Goal: Information Seeking & Learning: Learn about a topic

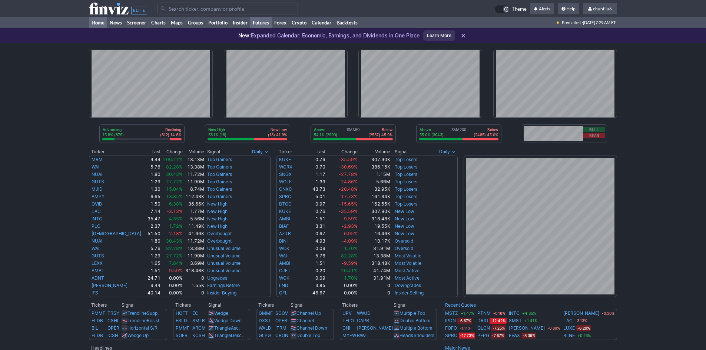
click at [264, 22] on link "Futures" at bounding box center [260, 22] width 21 height 11
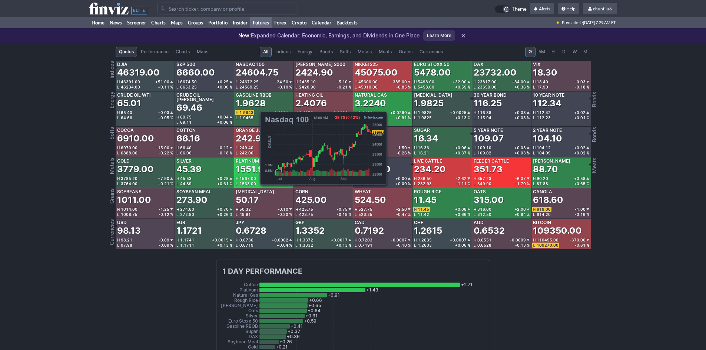
click at [256, 73] on div "24604.75" at bounding box center [257, 73] width 43 height 12
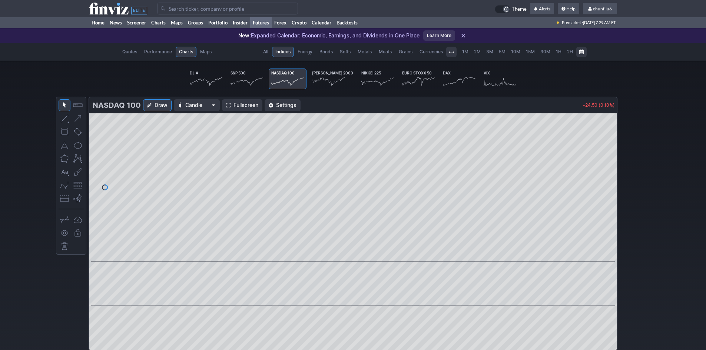
scroll to position [0, 46]
click at [228, 102] on span at bounding box center [228, 105] width 4 height 6
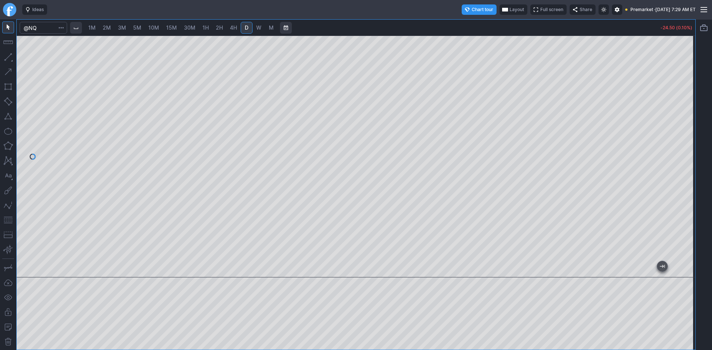
click at [152, 27] on span "10M" at bounding box center [153, 27] width 11 height 6
drag, startPoint x: 686, startPoint y: 136, endPoint x: 686, endPoint y: 153, distance: 16.7
click at [686, 153] on div at bounding box center [687, 154] width 16 height 223
click at [10, 218] on button "button" at bounding box center [8, 220] width 12 height 12
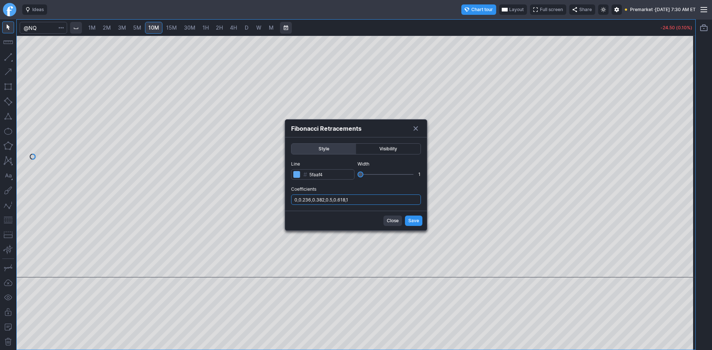
click at [375, 200] on input "0,0.236,0.382,0.5,0.618,1" at bounding box center [356, 200] width 130 height 10
type input "0,0.236,0.382,0.5,0.618,1,.786"
click at [411, 222] on span "Save" at bounding box center [413, 220] width 11 height 7
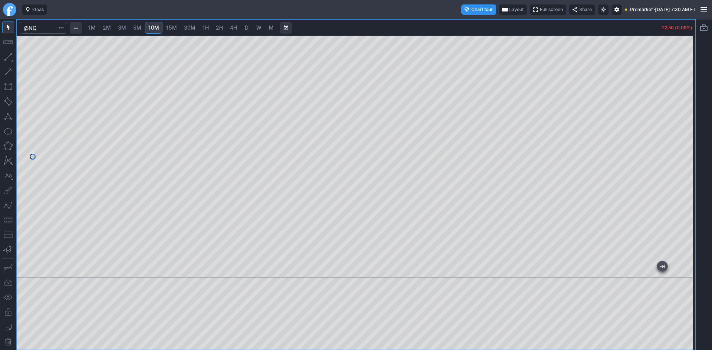
drag, startPoint x: 681, startPoint y: 125, endPoint x: 683, endPoint y: 115, distance: 10.1
click at [683, 115] on div at bounding box center [687, 154] width 16 height 223
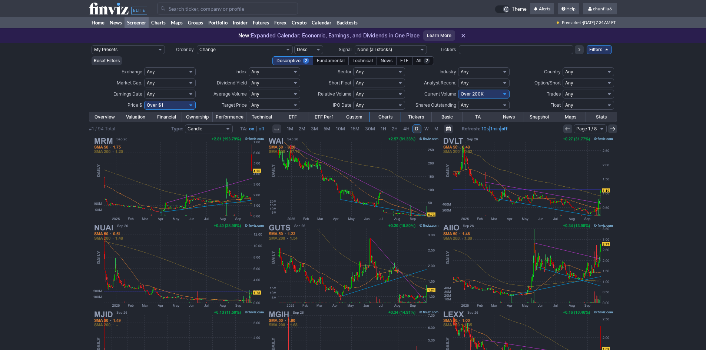
click at [193, 106] on select "Any Under $1 Under $2 Under $3 Under $4 Under $5 Under $7 Under $10 Under $15 U…" at bounding box center [170, 105] width 52 height 9
select select "o10"
click at [144, 101] on select "Any Under $1 Under $2 Under $3 Under $4 Under $5 Under $7 Under $10 Under $15 U…" at bounding box center [170, 105] width 52 height 9
click at [186, 106] on select "Any Under $1 Under $2 Under $3 Under $4 Under $5 Under $7 Under $10 Under $15 U…" at bounding box center [170, 105] width 52 height 9
select select "o10"
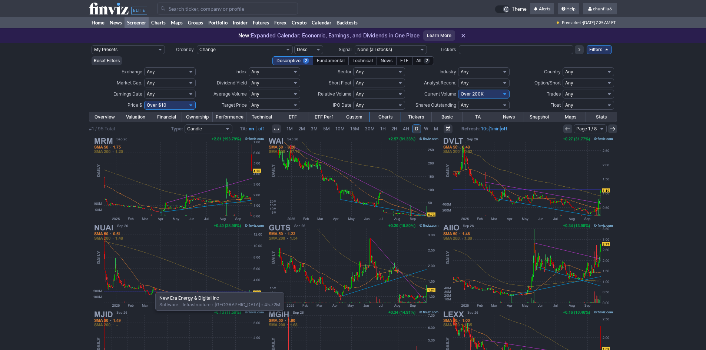
click at [144, 101] on select "Any Under $1 Under $2 Under $3 Under $4 Under $5 Under $7 Under $10 Under $15 U…" at bounding box center [170, 105] width 52 height 9
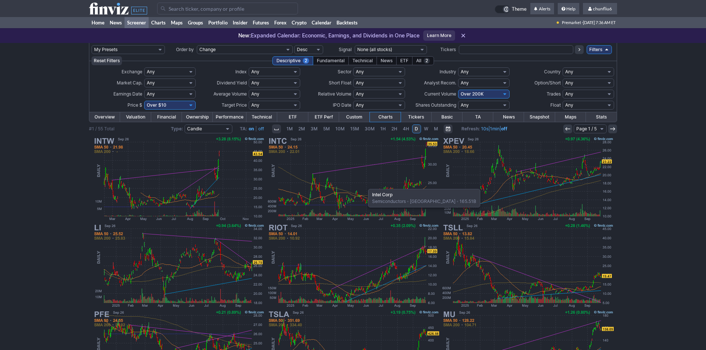
click at [364, 185] on img at bounding box center [352, 179] width 173 height 87
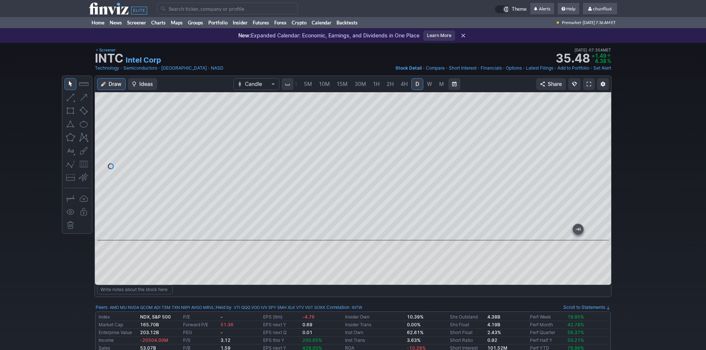
click at [592, 85] on link at bounding box center [589, 84] width 12 height 12
click at [179, 9] on input "Search" at bounding box center [227, 9] width 141 height 12
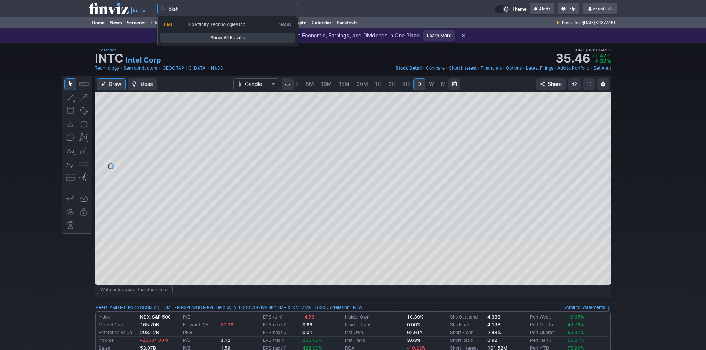
type input "biaf"
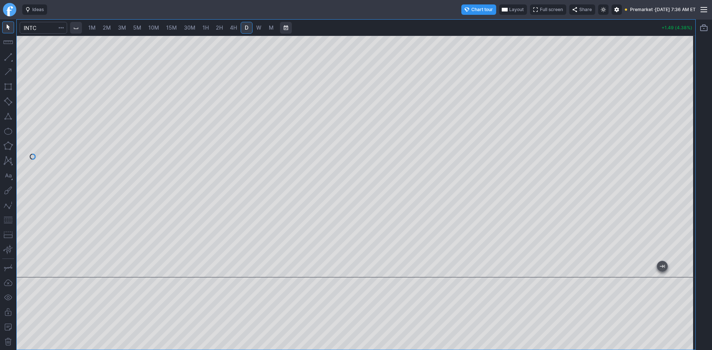
click at [669, 185] on div at bounding box center [356, 157] width 678 height 242
click at [6, 220] on button "button" at bounding box center [8, 220] width 12 height 12
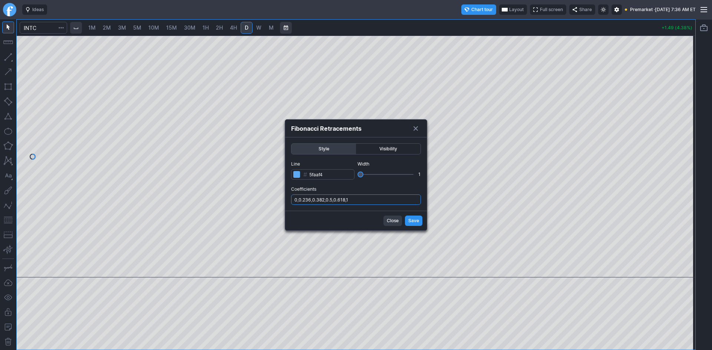
click at [382, 197] on input "0,0.236,0.382,0.5,0.618,1" at bounding box center [356, 200] width 130 height 10
type input "0,0.236,0.382,0.5,0.618,1,.786"
click at [418, 218] on span "Save" at bounding box center [413, 220] width 11 height 7
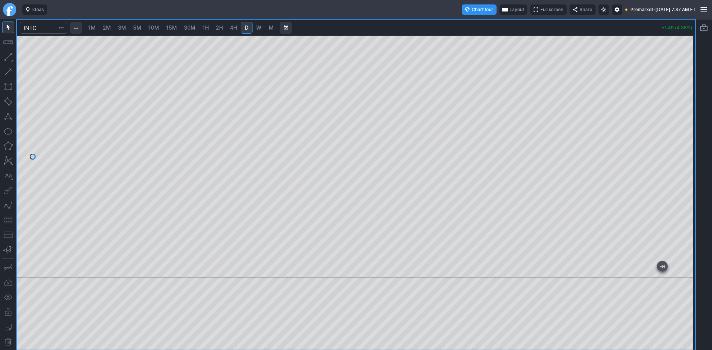
click at [260, 29] on span "W" at bounding box center [258, 27] width 5 height 6
drag, startPoint x: 688, startPoint y: 170, endPoint x: 683, endPoint y: 193, distance: 23.6
click at [689, 192] on div at bounding box center [687, 154] width 16 height 223
click at [4, 219] on button "button" at bounding box center [8, 220] width 12 height 12
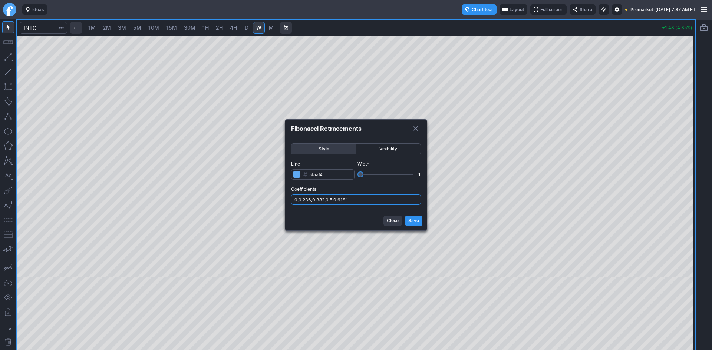
click at [384, 204] on input "0,0.236,0.382,0.5,0.618,1" at bounding box center [356, 200] width 130 height 10
type input "0,0.236,0.382,0.5,0.618,1,.786"
click at [414, 224] on span "Save" at bounding box center [413, 220] width 11 height 7
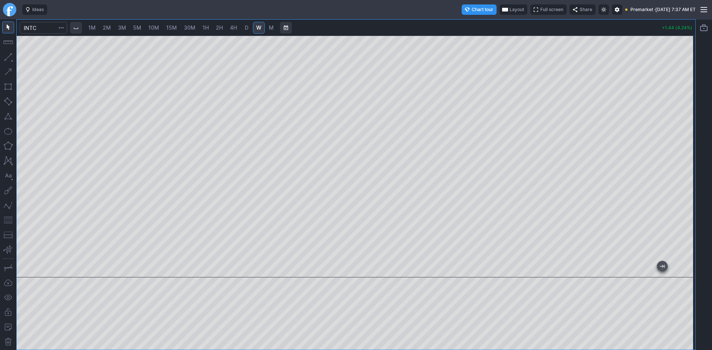
click at [509, 7] on span "Layout" at bounding box center [516, 9] width 14 height 7
click at [480, 23] on button "Layout" at bounding box center [483, 24] width 10 height 10
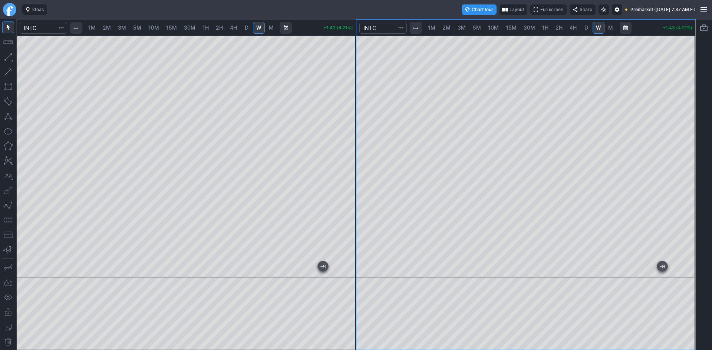
click at [545, 28] on span "1H" at bounding box center [545, 27] width 6 height 6
drag, startPoint x: 687, startPoint y: 103, endPoint x: 680, endPoint y: 158, distance: 54.6
click at [680, 158] on div at bounding box center [687, 154] width 16 height 223
click at [8, 221] on button "button" at bounding box center [8, 220] width 12 height 12
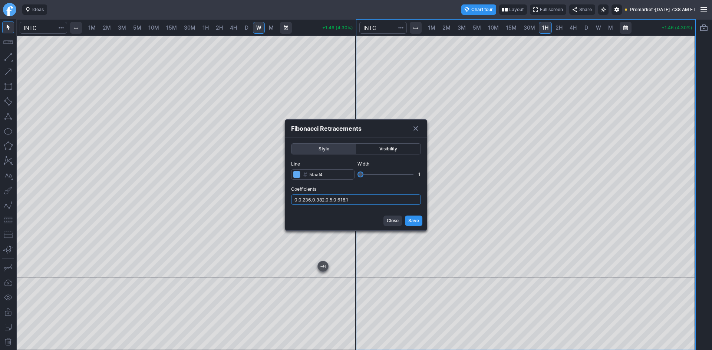
click at [378, 198] on input "0,0.236,0.382,0.5,0.618,1" at bounding box center [356, 200] width 130 height 10
type input "0,0.236,0.382,0.5,0.618,1,.786"
click at [413, 222] on span "Save" at bounding box center [413, 220] width 11 height 7
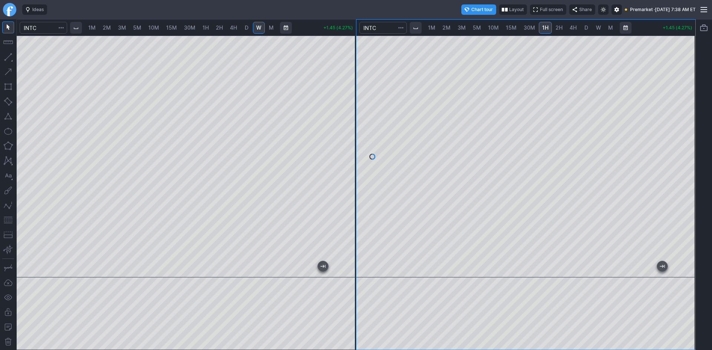
drag, startPoint x: 692, startPoint y: 146, endPoint x: 684, endPoint y: 170, distance: 25.0
click at [692, 167] on div at bounding box center [687, 154] width 16 height 223
drag, startPoint x: 685, startPoint y: 197, endPoint x: 686, endPoint y: 117, distance: 80.1
click at [686, 117] on div at bounding box center [687, 154] width 16 height 223
click at [110, 29] on span "2M" at bounding box center [107, 27] width 8 height 6
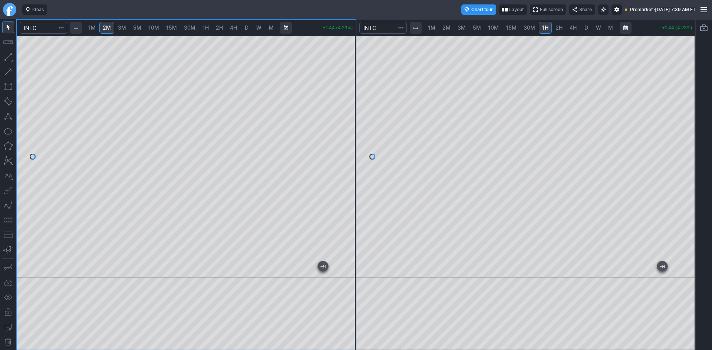
click at [336, 127] on div at bounding box center [186, 157] width 339 height 242
click at [7, 222] on button "button" at bounding box center [8, 220] width 12 height 12
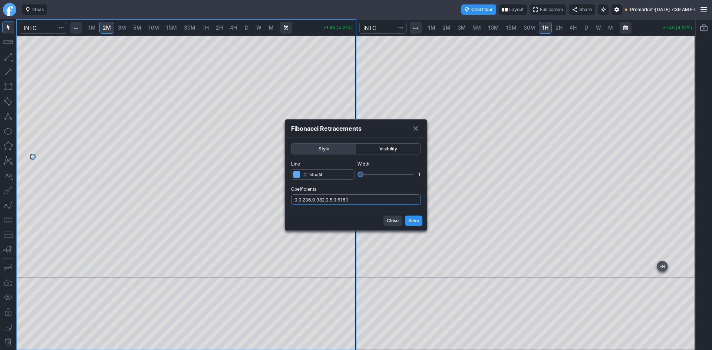
click at [359, 201] on input "0,0.236,0.382,0.5,0.618,1" at bounding box center [356, 200] width 130 height 10
type input "0,0.236,0.382,0.5,0.618,1,.786"
click at [413, 223] on span "Save" at bounding box center [413, 220] width 11 height 7
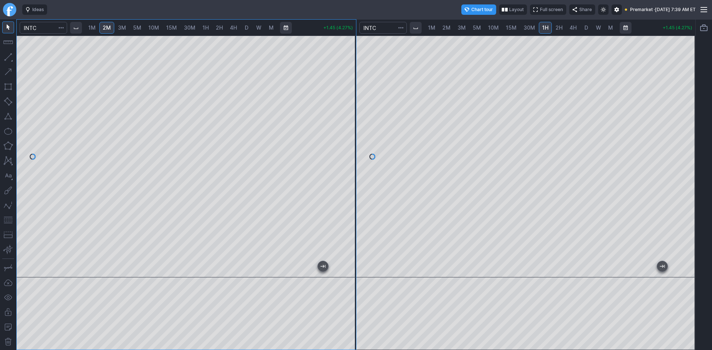
drag, startPoint x: 349, startPoint y: 156, endPoint x: 346, endPoint y: 185, distance: 28.7
click at [346, 185] on div at bounding box center [348, 154] width 16 height 223
click at [10, 218] on button "button" at bounding box center [8, 220] width 12 height 12
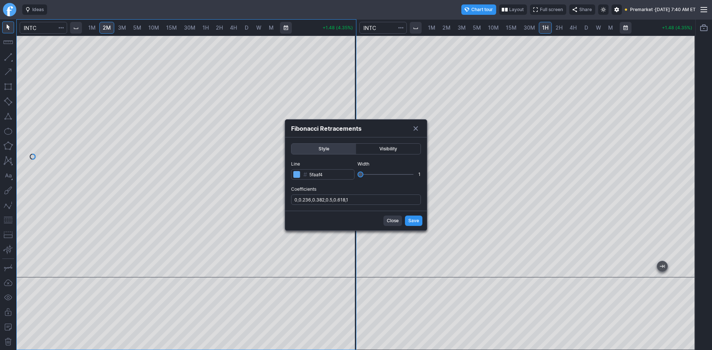
click at [370, 205] on div "Style Visibility Line # 5faaf4 Width 1 Coefficients 0,0.236,0.382,0.5,0.618,1" at bounding box center [356, 174] width 142 height 73
click at [371, 202] on input "0,0.236,0.382,0.5,0.618,1" at bounding box center [356, 200] width 130 height 10
type input "0,0.236,0.382,0.5,0.618,1,.786"
click at [405, 221] on button "Save" at bounding box center [413, 221] width 17 height 10
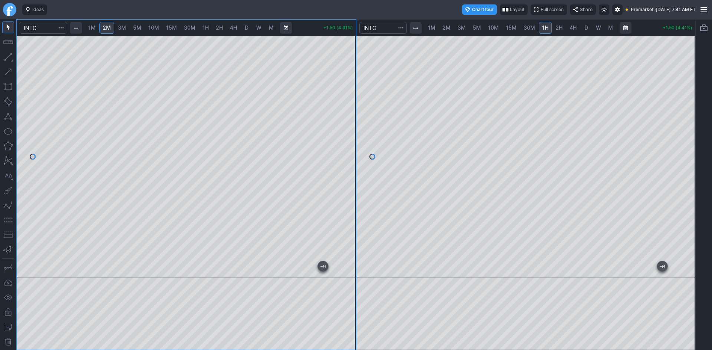
drag, startPoint x: 351, startPoint y: 162, endPoint x: 351, endPoint y: 156, distance: 6.3
click at [351, 156] on div at bounding box center [348, 154] width 16 height 223
click at [10, 70] on button "button" at bounding box center [8, 72] width 12 height 12
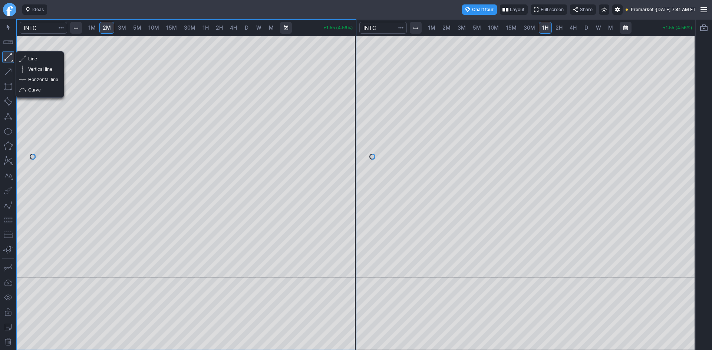
click at [10, 59] on button "button" at bounding box center [8, 57] width 12 height 12
click at [26, 62] on button "Line" at bounding box center [39, 59] width 43 height 10
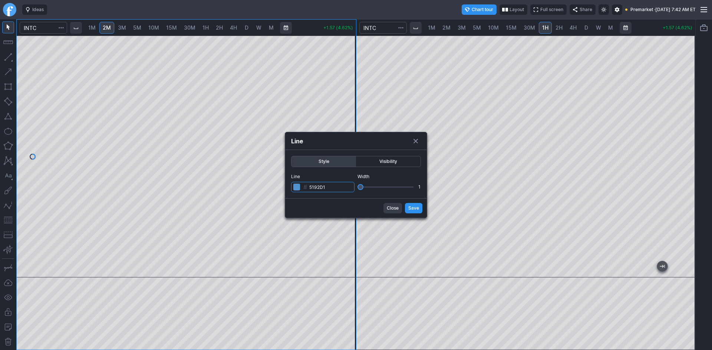
click at [340, 184] on input "5192D1" at bounding box center [322, 187] width 63 height 10
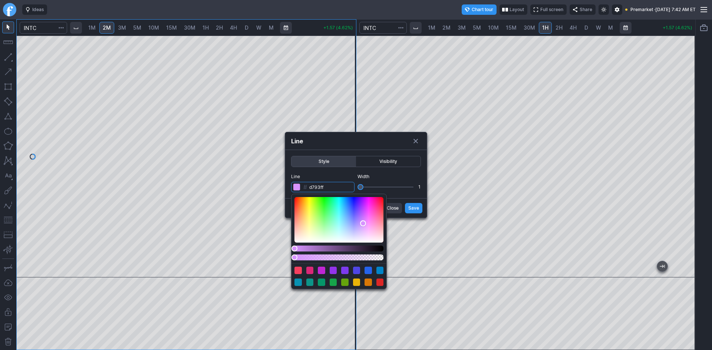
click at [363, 223] on div "Color" at bounding box center [338, 220] width 89 height 46
click at [380, 215] on div "Color" at bounding box center [338, 220] width 89 height 46
click at [327, 209] on div "Color" at bounding box center [338, 220] width 89 height 46
click at [348, 219] on div "Color" at bounding box center [338, 220] width 89 height 46
click at [355, 204] on div "Color" at bounding box center [338, 220] width 89 height 46
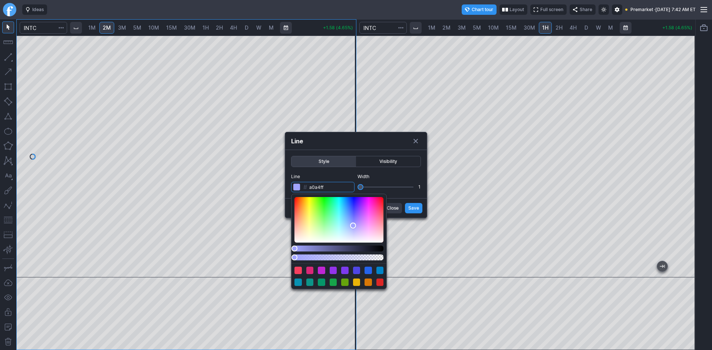
click at [353, 226] on div "Color" at bounding box center [338, 220] width 89 height 46
click at [366, 235] on div "Color" at bounding box center [338, 220] width 89 height 46
click at [377, 239] on div "Color" at bounding box center [338, 220] width 89 height 46
drag, startPoint x: 295, startPoint y: 256, endPoint x: 281, endPoint y: 251, distance: 15.0
click at [280, 254] on body "Ideas Chart tour Layout Full screen Share Premarket · Fri SEP 26 2025 7:42 AM E…" at bounding box center [356, 175] width 712 height 350
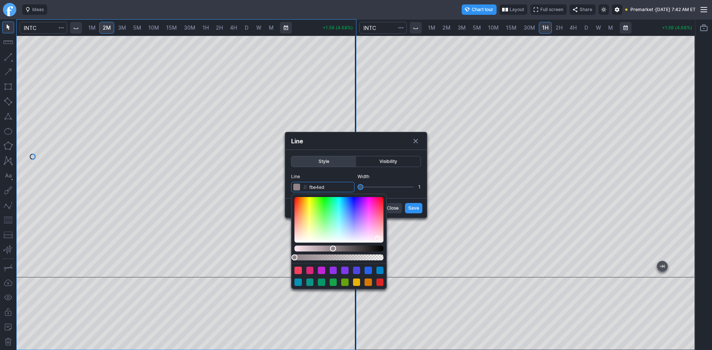
type input "ffe8f1"
drag, startPoint x: 294, startPoint y: 247, endPoint x: 265, endPoint y: 240, distance: 30.2
click at [265, 240] on body "Ideas Chart tour Layout Full screen Share Premarket · Fri SEP 26 2025 7:42 AM E…" at bounding box center [356, 175] width 712 height 350
click at [412, 210] on form "Style Visibility Line # ffe8f1 Width 1 Close Save" at bounding box center [356, 184] width 142 height 68
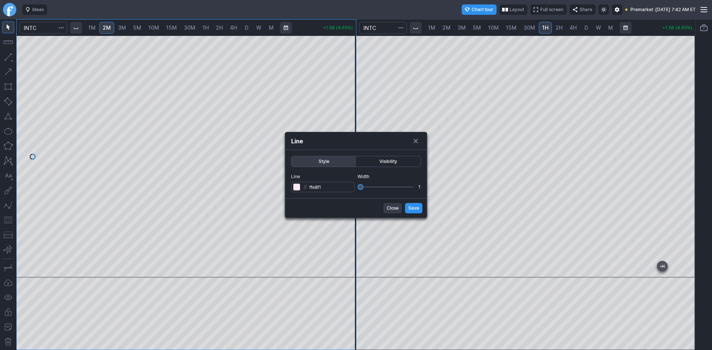
click at [411, 207] on span "Save" at bounding box center [413, 208] width 11 height 7
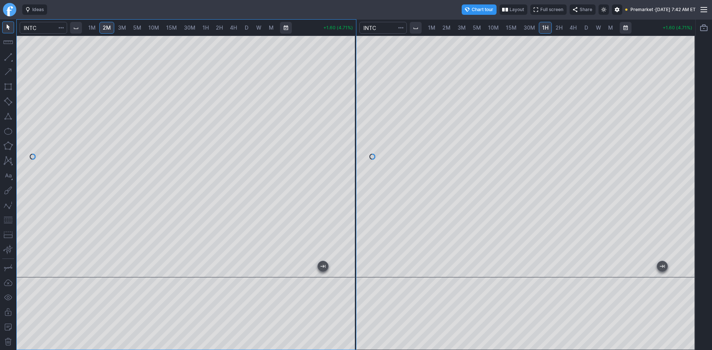
drag, startPoint x: 345, startPoint y: 183, endPoint x: 347, endPoint y: 159, distance: 23.8
click at [347, 159] on div at bounding box center [348, 154] width 16 height 223
drag, startPoint x: 346, startPoint y: 186, endPoint x: 346, endPoint y: 175, distance: 11.1
click at [346, 175] on div at bounding box center [348, 154] width 16 height 223
drag, startPoint x: 349, startPoint y: 106, endPoint x: 349, endPoint y: 112, distance: 5.9
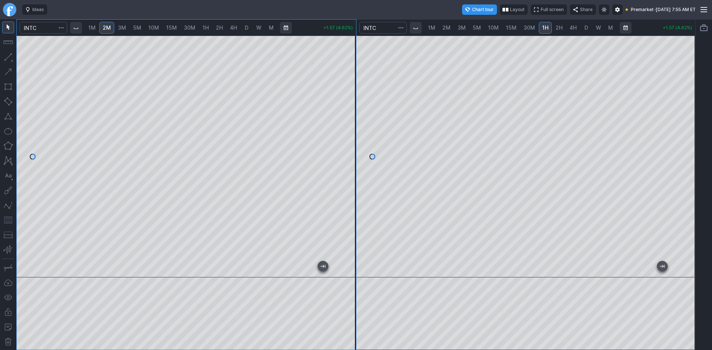
click at [349, 112] on div at bounding box center [348, 154] width 16 height 223
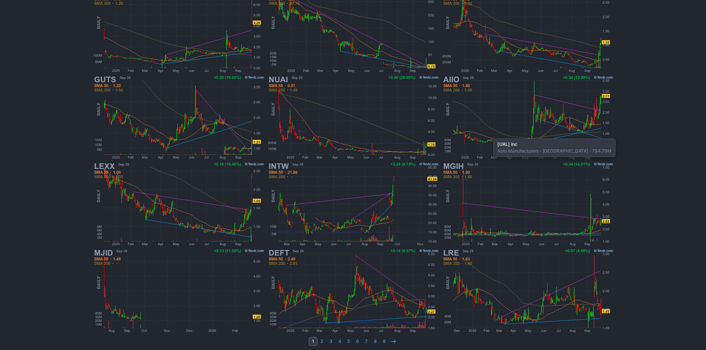
scroll to position [152, 0]
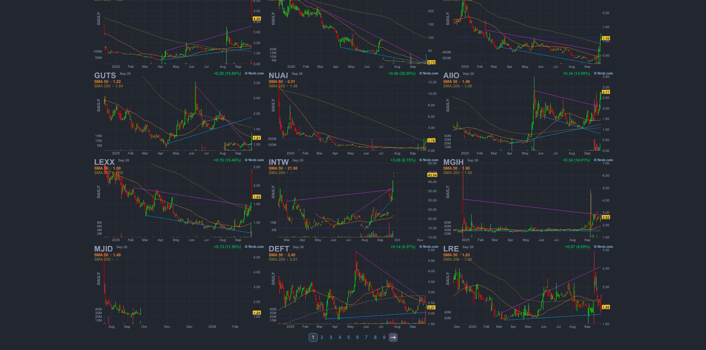
click at [395, 338] on use at bounding box center [393, 337] width 5 height 3
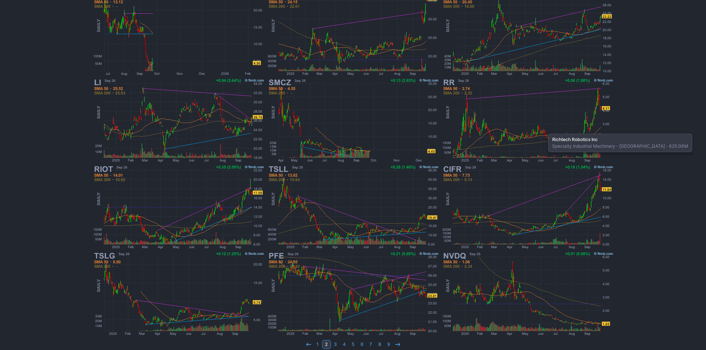
scroll to position [148, 0]
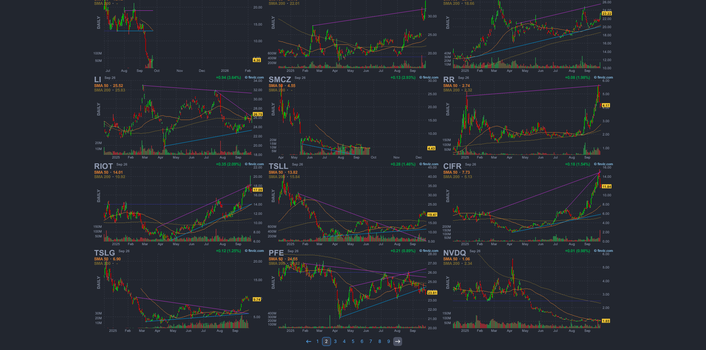
click at [397, 345] on link at bounding box center [397, 341] width 9 height 9
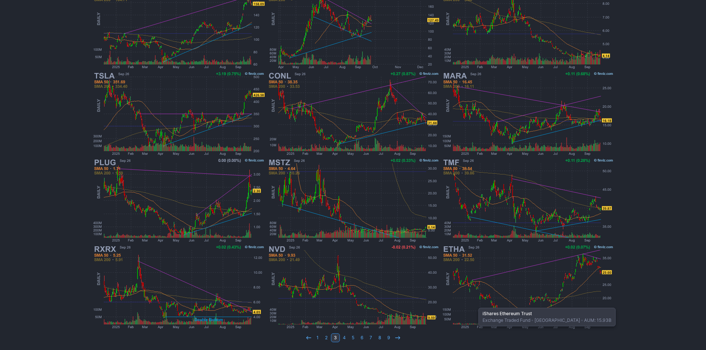
scroll to position [152, 0]
click at [395, 335] on icon at bounding box center [398, 338] width 6 height 6
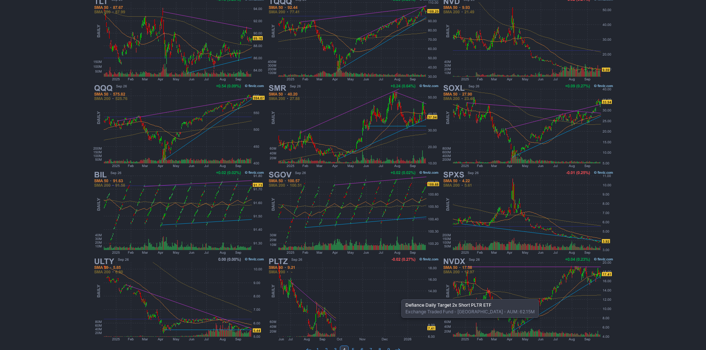
scroll to position [152, 0]
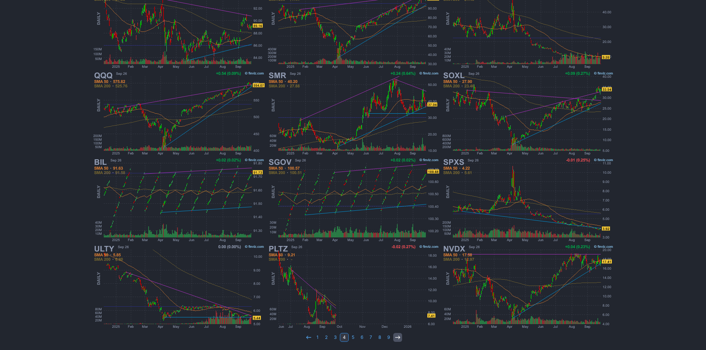
click at [395, 337] on icon at bounding box center [398, 338] width 6 height 6
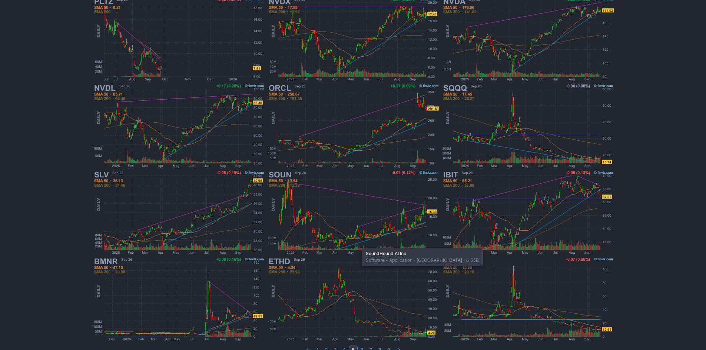
scroll to position [148, 0]
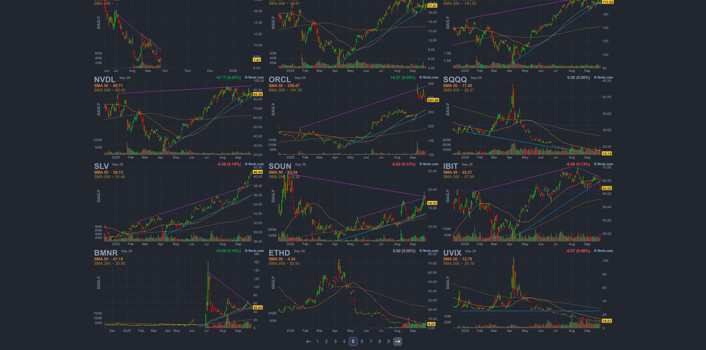
click at [396, 340] on icon at bounding box center [398, 342] width 6 height 6
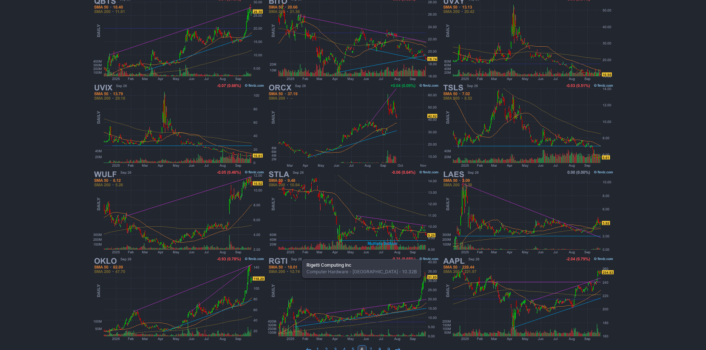
scroll to position [152, 0]
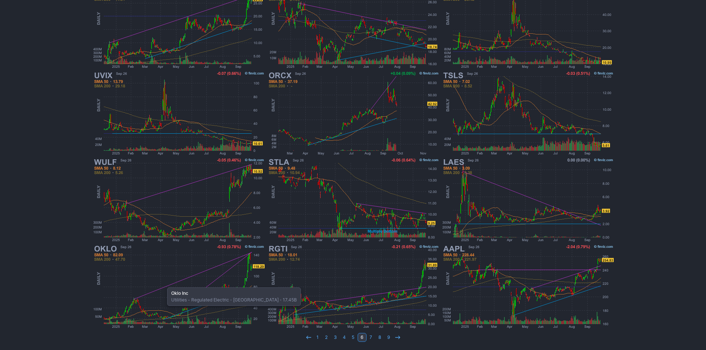
click at [163, 284] on img at bounding box center [178, 287] width 173 height 87
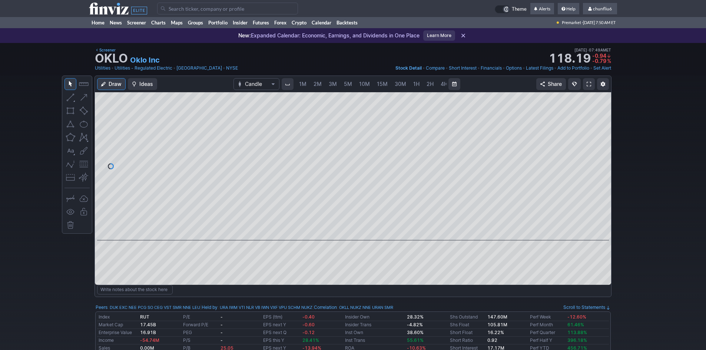
scroll to position [0, 40]
click at [304, 81] on span "5M" at bounding box center [308, 84] width 8 height 6
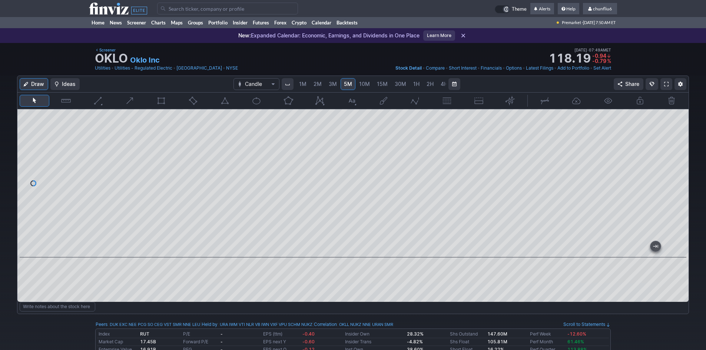
click at [663, 83] on link at bounding box center [666, 84] width 12 height 12
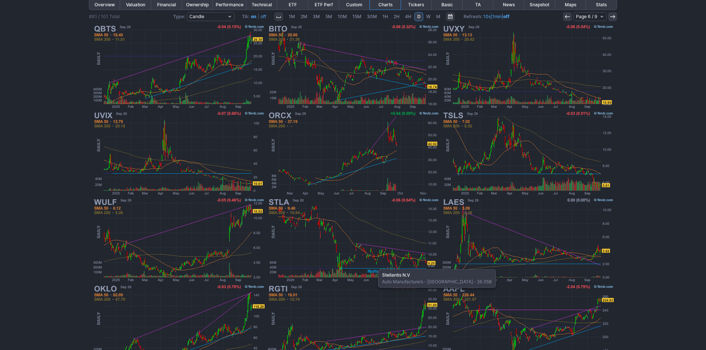
scroll to position [152, 0]
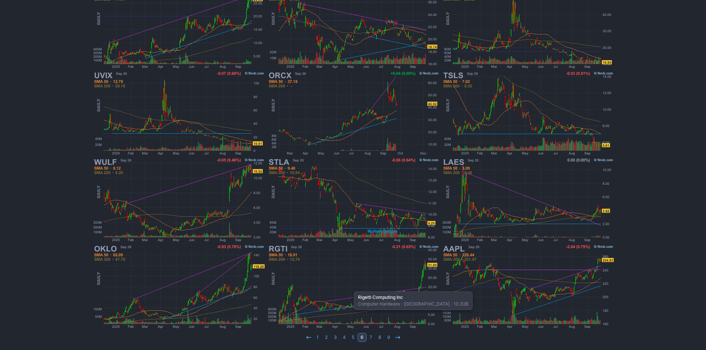
click at [350, 288] on img at bounding box center [352, 287] width 173 height 87
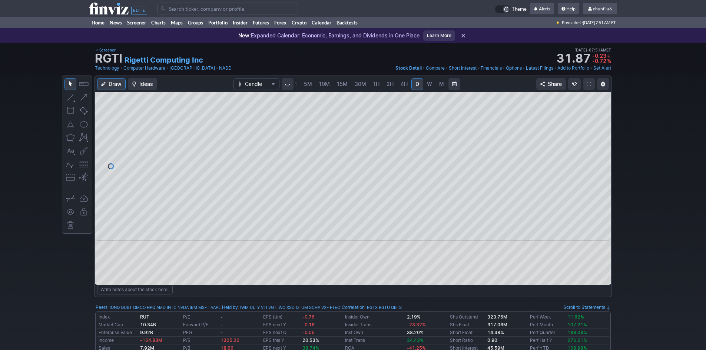
click at [589, 82] on span at bounding box center [589, 84] width 4 height 6
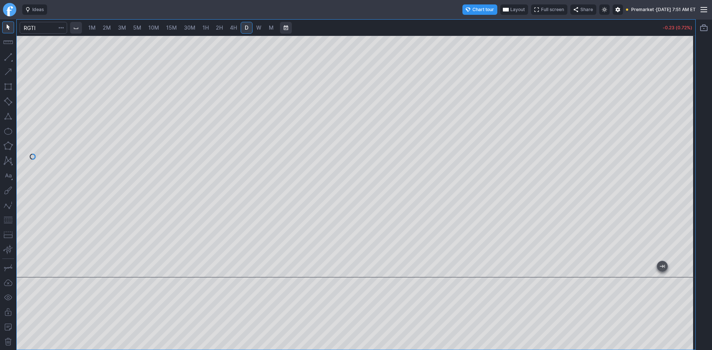
click at [96, 29] on span "1M" at bounding box center [91, 27] width 7 height 6
drag, startPoint x: 688, startPoint y: 142, endPoint x: 688, endPoint y: 183, distance: 40.4
click at [688, 183] on div at bounding box center [687, 154] width 16 height 223
drag, startPoint x: 10, startPoint y: 225, endPoint x: 18, endPoint y: 223, distance: 8.4
click at [10, 224] on button "button" at bounding box center [8, 220] width 12 height 12
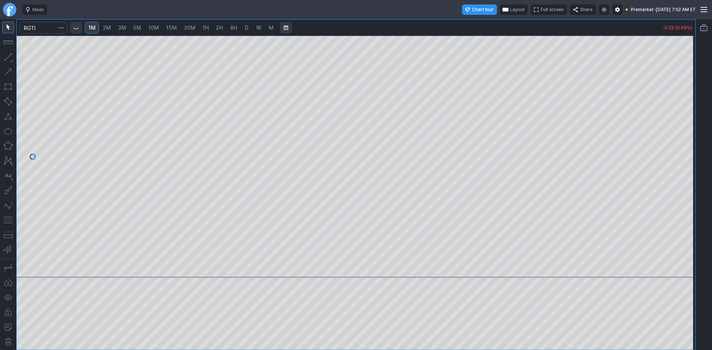
click at [633, 33] on div "1M 2M 3M 5M 10M 15M 30M 1H 2H 4H D W M -0.22 (0.69%)" at bounding box center [356, 185] width 678 height 330
drag, startPoint x: 686, startPoint y: 115, endPoint x: 682, endPoint y: 150, distance: 35.7
click at [682, 150] on div at bounding box center [687, 154] width 16 height 223
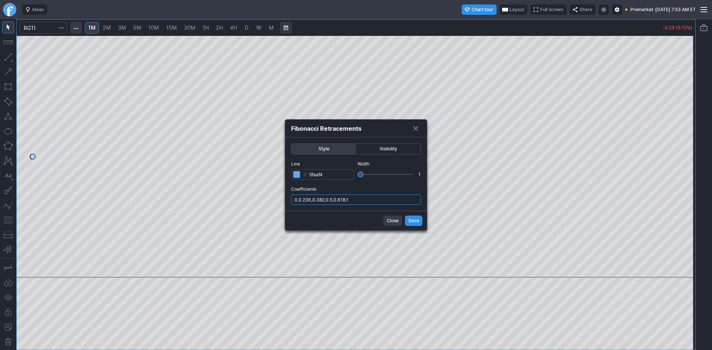
click at [381, 202] on input "0,0.236,0.382,0.5,0.618,1" at bounding box center [356, 200] width 130 height 10
type input "0,0.236,0.382,0.5,0.618,1,.786"
click at [415, 222] on span "Save" at bounding box center [413, 220] width 11 height 7
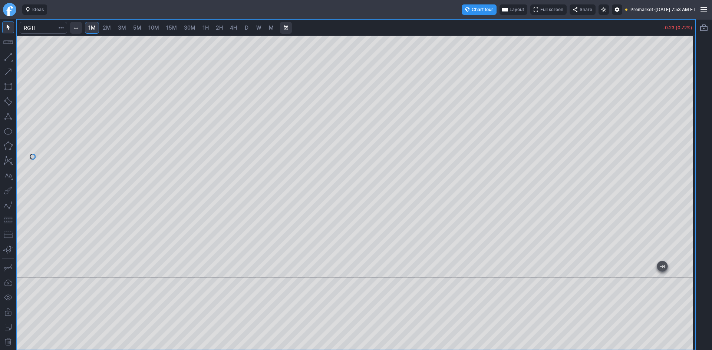
click at [509, 10] on span "Layout" at bounding box center [516, 9] width 14 height 7
click at [483, 25] on button "Layout" at bounding box center [483, 24] width 10 height 10
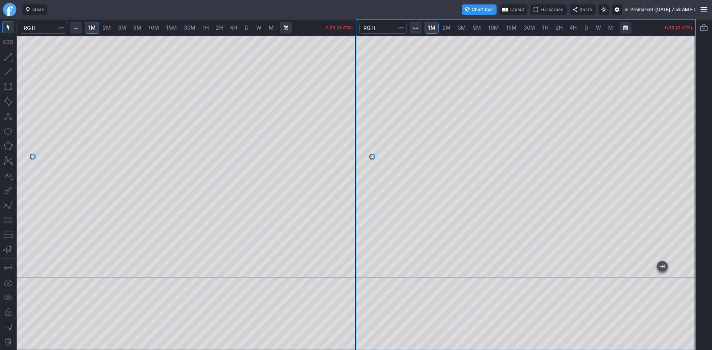
click at [477, 24] on link "5M" at bounding box center [476, 28] width 15 height 12
drag, startPoint x: 687, startPoint y: 135, endPoint x: 681, endPoint y: 167, distance: 33.2
click at [681, 167] on div at bounding box center [687, 154] width 16 height 223
click at [9, 221] on button "button" at bounding box center [8, 220] width 12 height 12
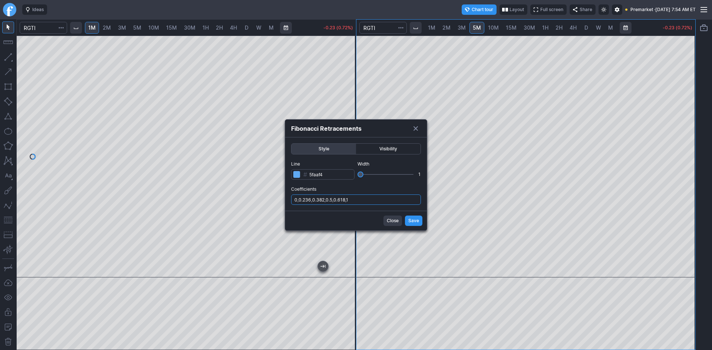
click at [379, 202] on input "0,0.236,0.382,0.5,0.618,1" at bounding box center [356, 200] width 130 height 10
type input "0,0.236,0.382,0.5,0.618,1,.786"
click at [414, 221] on span "Save" at bounding box center [413, 220] width 11 height 7
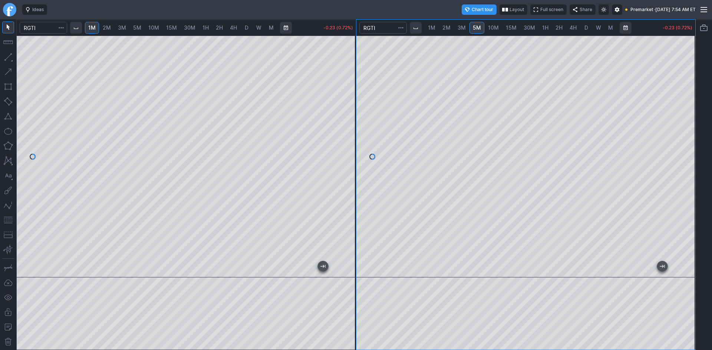
drag, startPoint x: 686, startPoint y: 182, endPoint x: 686, endPoint y: 158, distance: 24.1
click at [686, 158] on div at bounding box center [687, 154] width 16 height 223
drag, startPoint x: 684, startPoint y: 156, endPoint x: 683, endPoint y: 145, distance: 10.8
click at [683, 145] on div at bounding box center [687, 154] width 16 height 223
drag, startPoint x: 693, startPoint y: 113, endPoint x: 693, endPoint y: 148, distance: 34.8
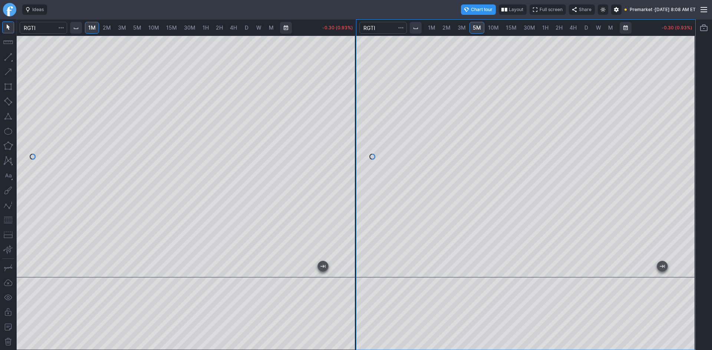
click at [693, 148] on div at bounding box center [687, 154] width 16 height 223
click at [6, 220] on button "button" at bounding box center [8, 220] width 12 height 12
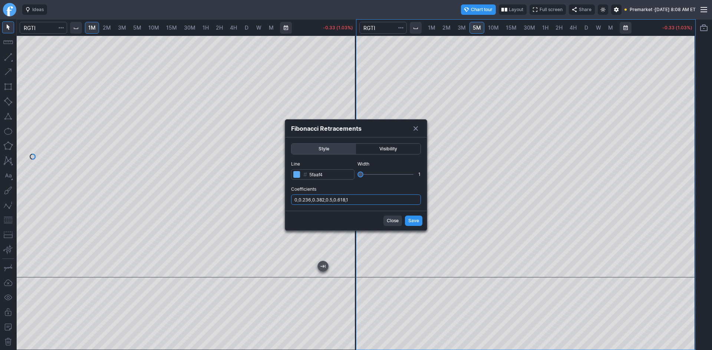
click at [394, 201] on input "0,0.236,0.382,0.5,0.618,1" at bounding box center [356, 200] width 130 height 10
type input "0,0.236,0.382,0.5,0.618,1,.786"
click at [417, 222] on span "Save" at bounding box center [413, 220] width 11 height 7
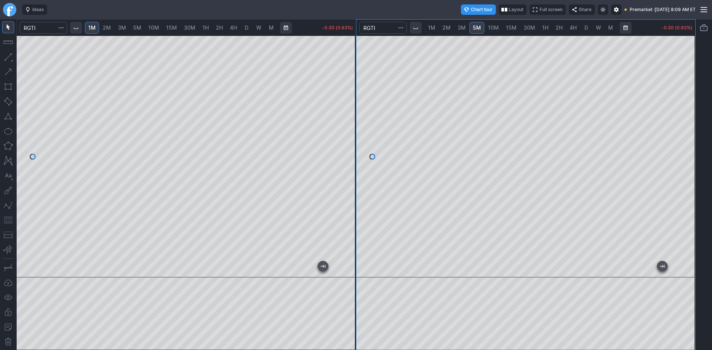
drag, startPoint x: 688, startPoint y: 132, endPoint x: 691, endPoint y: 115, distance: 16.8
click at [691, 115] on div at bounding box center [687, 154] width 16 height 223
drag, startPoint x: 688, startPoint y: 206, endPoint x: 692, endPoint y: 187, distance: 20.0
click at [692, 187] on div at bounding box center [687, 154] width 16 height 223
drag, startPoint x: 685, startPoint y: 109, endPoint x: 688, endPoint y: 82, distance: 27.5
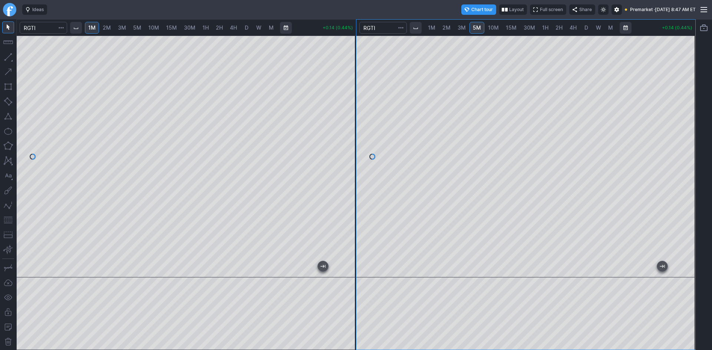
click at [688, 82] on div at bounding box center [687, 154] width 16 height 223
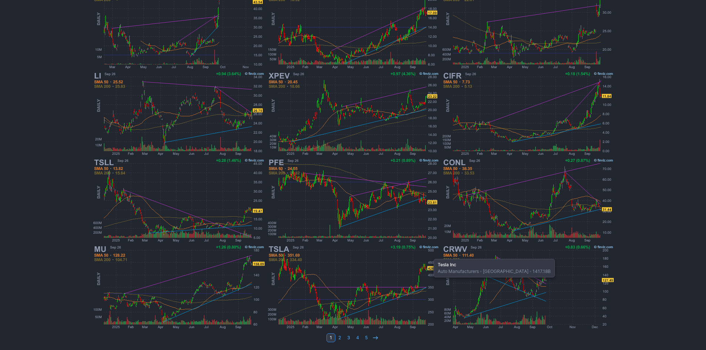
scroll to position [152, 0]
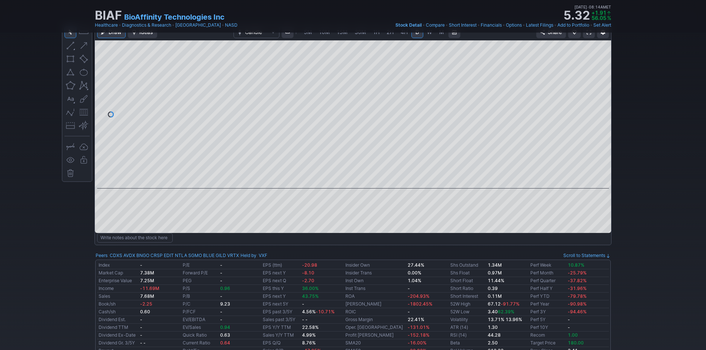
scroll to position [37, 0]
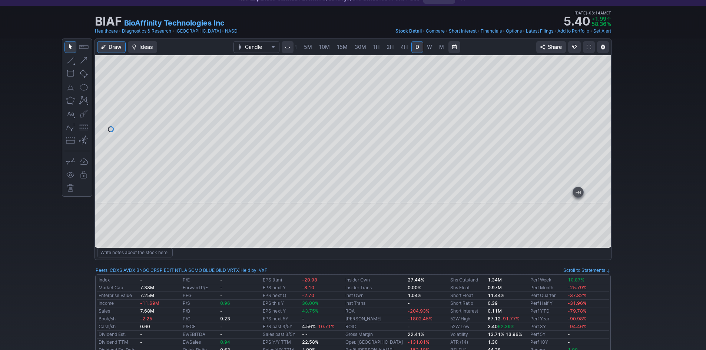
drag, startPoint x: 599, startPoint y: 163, endPoint x: 598, endPoint y: 123, distance: 40.8
click at [598, 123] on div at bounding box center [604, 128] width 16 height 130
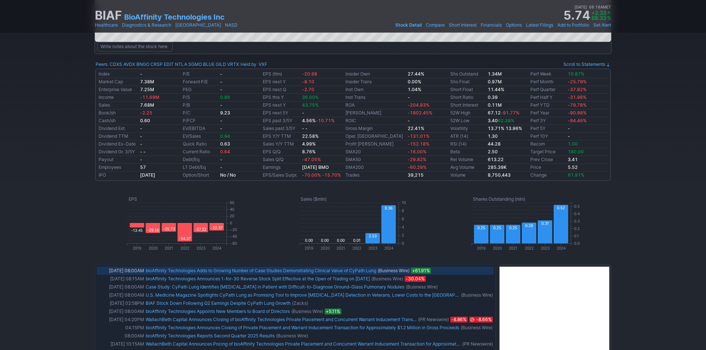
scroll to position [297, 0]
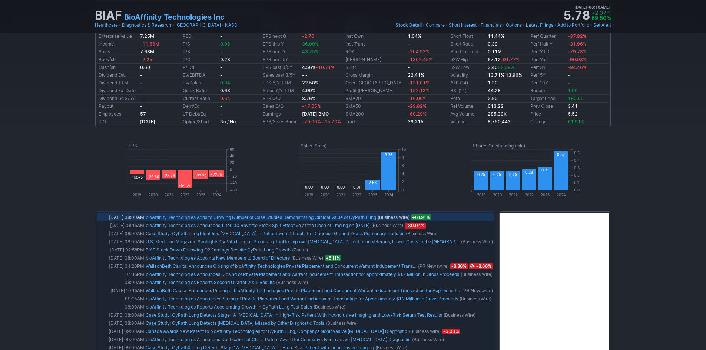
click at [199, 219] on link "bioAffinity Technologies Adds to Growing Number of Case Studies Demonstrating C…" at bounding box center [261, 218] width 231 height 6
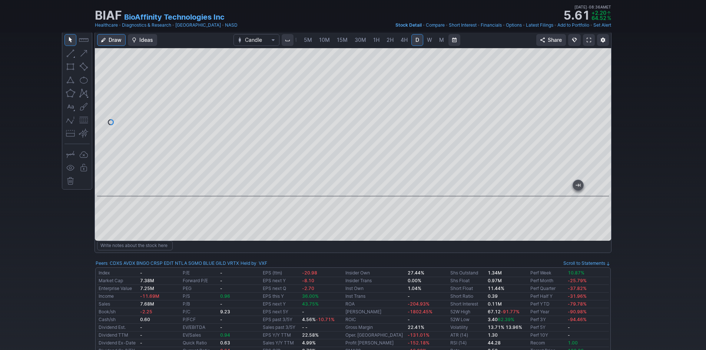
scroll to position [37, 0]
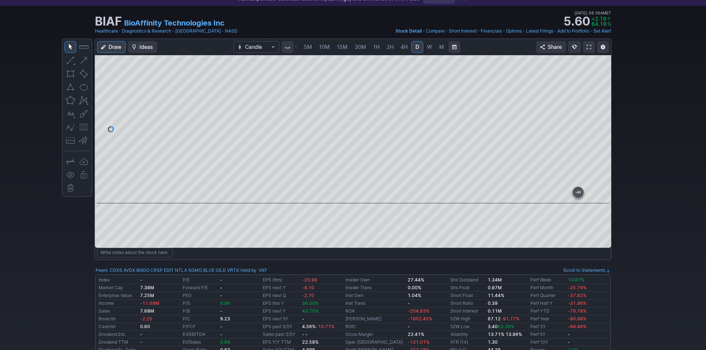
click at [589, 47] on span at bounding box center [589, 47] width 4 height 6
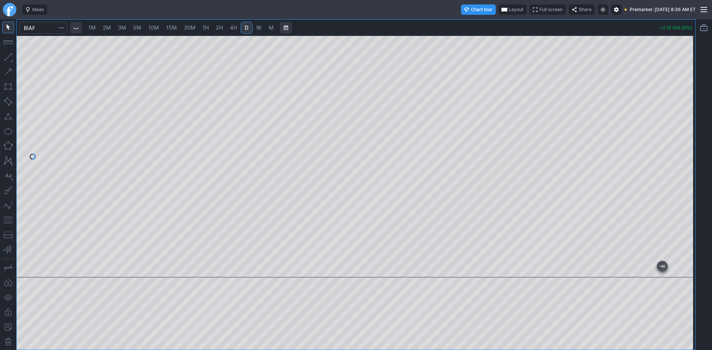
drag, startPoint x: 688, startPoint y: 206, endPoint x: 684, endPoint y: 167, distance: 39.5
click at [684, 167] on div at bounding box center [687, 154] width 16 height 223
drag, startPoint x: 691, startPoint y: 208, endPoint x: 691, endPoint y: 162, distance: 46.3
click at [691, 162] on div at bounding box center [687, 154] width 16 height 223
click at [205, 28] on span "1H" at bounding box center [205, 27] width 6 height 6
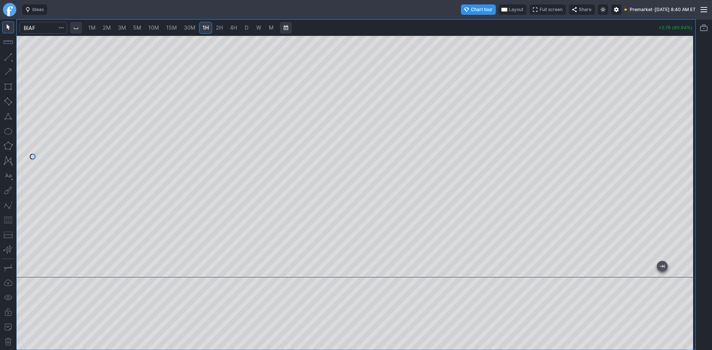
drag, startPoint x: 683, startPoint y: 186, endPoint x: 683, endPoint y: 190, distance: 4.1
click at [683, 190] on div at bounding box center [687, 154] width 16 height 223
click at [9, 222] on button "button" at bounding box center [8, 220] width 12 height 12
click at [672, 116] on div at bounding box center [356, 157] width 678 height 242
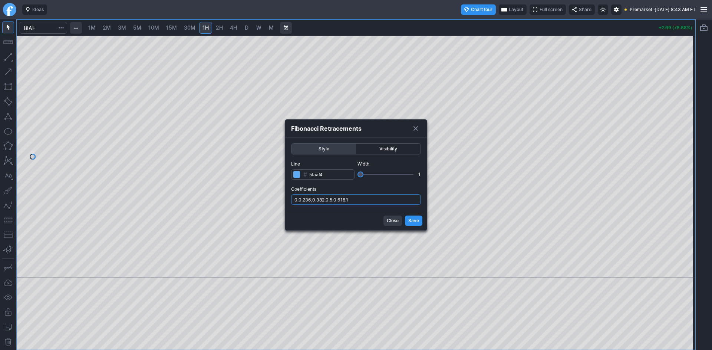
click at [360, 200] on input "0,0.236,0.382,0.5,0.618,1" at bounding box center [356, 200] width 130 height 10
type input "0,0.236,0.382,0.5,0.618,1,.786"
click at [413, 221] on span "Save" at bounding box center [413, 220] width 11 height 7
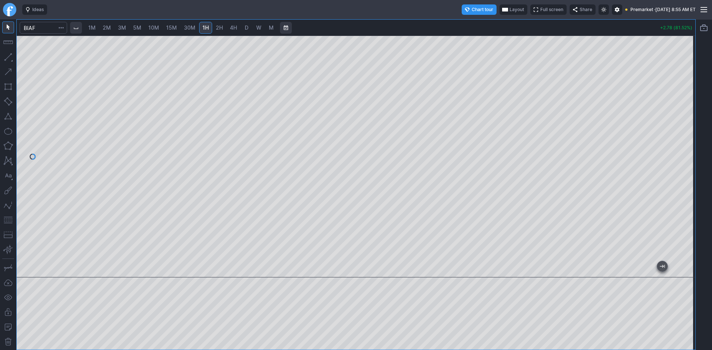
click at [509, 11] on span "Layout" at bounding box center [516, 9] width 14 height 7
click at [482, 26] on button "Layout" at bounding box center [483, 24] width 10 height 10
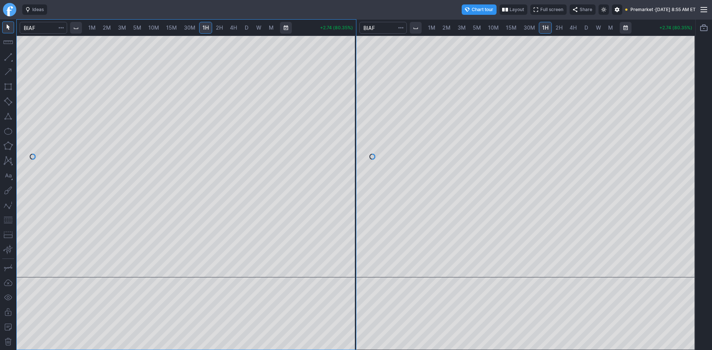
click at [96, 29] on span "1M" at bounding box center [91, 27] width 7 height 6
drag, startPoint x: 347, startPoint y: 93, endPoint x: 341, endPoint y: 141, distance: 48.9
click at [341, 141] on div at bounding box center [348, 154] width 16 height 223
click at [10, 221] on button "button" at bounding box center [8, 220] width 12 height 12
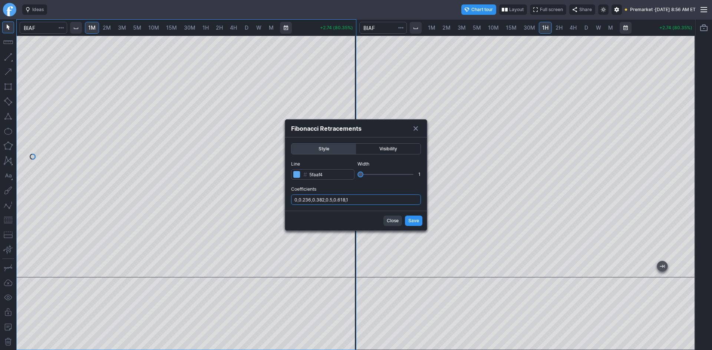
click at [359, 203] on input "0,0.236,0.382,0.5,0.618,1" at bounding box center [356, 200] width 130 height 10
type input "0,0.236,0.382,0.5,0.618,1,.786"
click at [417, 220] on span "Save" at bounding box center [413, 220] width 11 height 7
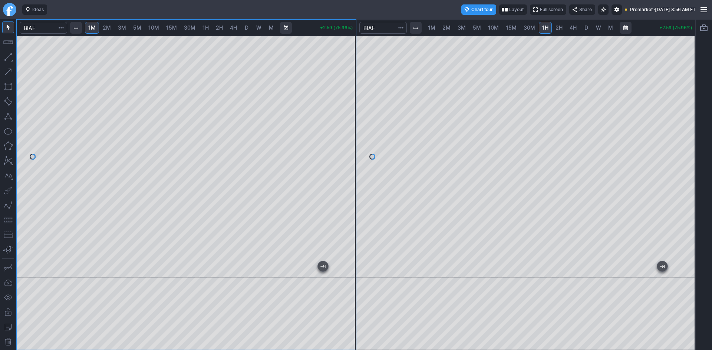
drag, startPoint x: 347, startPoint y: 113, endPoint x: 347, endPoint y: 139, distance: 25.2
click at [347, 139] on div at bounding box center [348, 154] width 16 height 223
click at [679, 199] on div at bounding box center [525, 157] width 339 height 242
drag, startPoint x: 691, startPoint y: 226, endPoint x: 688, endPoint y: 166, distance: 60.8
click at [688, 166] on div at bounding box center [687, 154] width 16 height 223
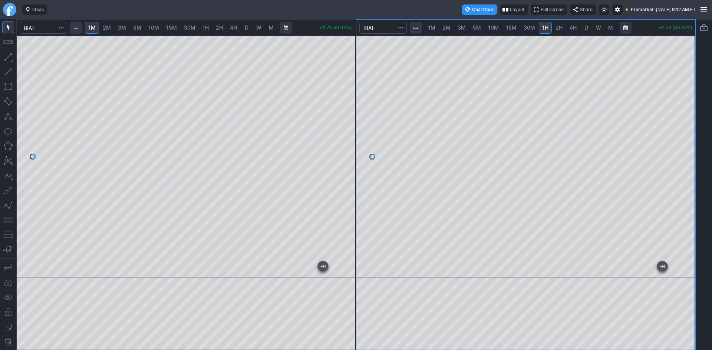
drag, startPoint x: 686, startPoint y: 228, endPoint x: 689, endPoint y: 210, distance: 17.7
click at [689, 210] on div at bounding box center [687, 154] width 16 height 223
drag, startPoint x: 682, startPoint y: 189, endPoint x: 680, endPoint y: 196, distance: 7.3
click at [680, 196] on div at bounding box center [687, 154] width 16 height 223
drag, startPoint x: 686, startPoint y: 121, endPoint x: 683, endPoint y: 139, distance: 18.4
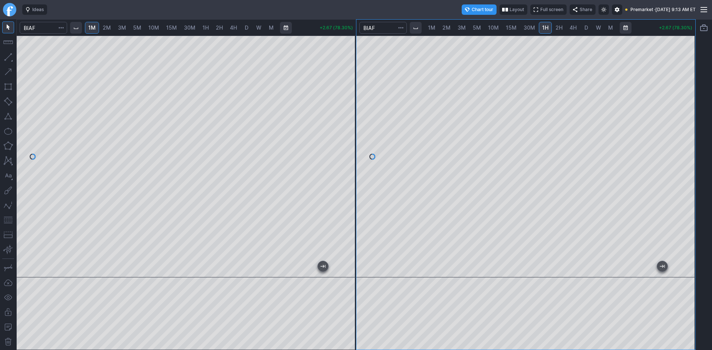
click at [685, 136] on div at bounding box center [687, 154] width 16 height 223
drag, startPoint x: 685, startPoint y: 123, endPoint x: 681, endPoint y: 142, distance: 19.3
click at [685, 139] on div at bounding box center [687, 154] width 16 height 223
drag, startPoint x: 685, startPoint y: 168, endPoint x: 685, endPoint y: 155, distance: 13.0
click at [685, 155] on div at bounding box center [687, 154] width 16 height 223
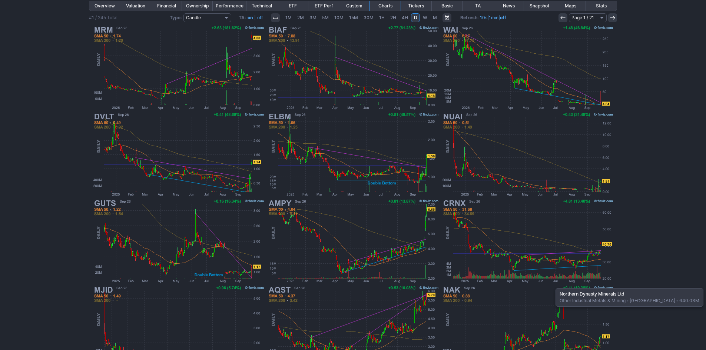
scroll to position [148, 0]
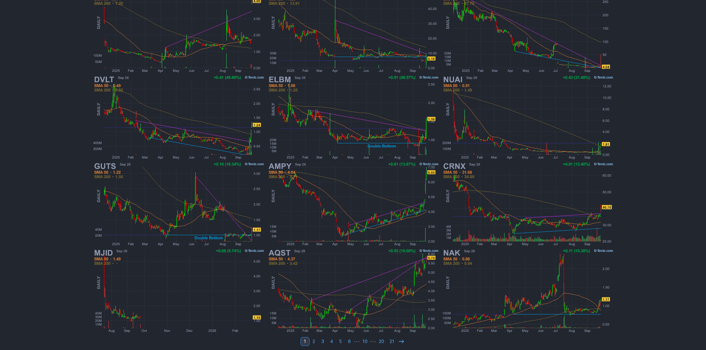
click at [663, 85] on div "My Presets -Save Screen -Edit Screens p: NP! Order by Ticker Tickers Input Filt…" at bounding box center [353, 125] width 706 height 460
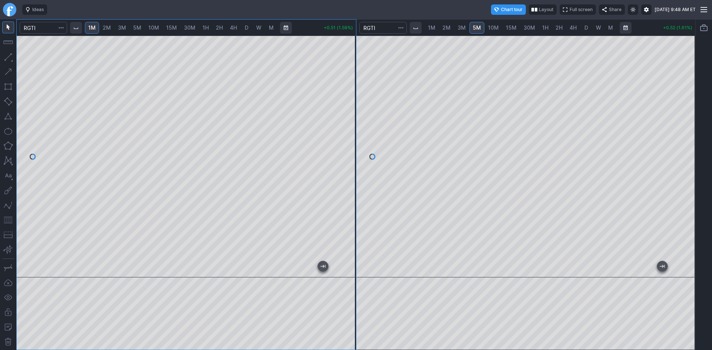
drag, startPoint x: 347, startPoint y: 86, endPoint x: 347, endPoint y: 109, distance: 23.0
click at [347, 109] on div at bounding box center [348, 154] width 16 height 223
drag, startPoint x: 687, startPoint y: 103, endPoint x: 687, endPoint y: 110, distance: 7.8
click at [687, 110] on div at bounding box center [687, 154] width 16 height 223
drag, startPoint x: 349, startPoint y: 144, endPoint x: 351, endPoint y: 125, distance: 19.0
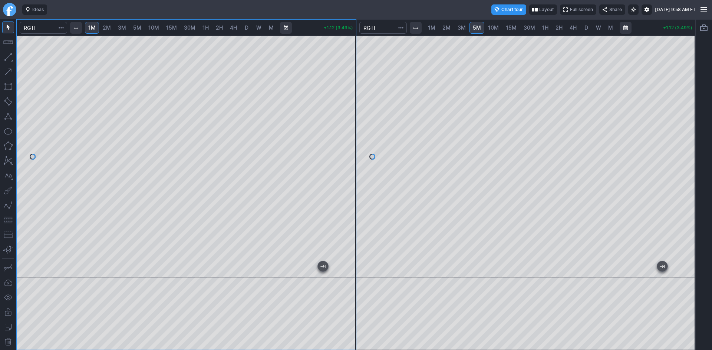
click at [351, 125] on div at bounding box center [348, 154] width 16 height 223
drag, startPoint x: 685, startPoint y: 68, endPoint x: 679, endPoint y: 117, distance: 49.7
click at [679, 117] on div at bounding box center [687, 154] width 16 height 223
click at [676, 199] on div at bounding box center [525, 157] width 339 height 242
click at [495, 28] on span "10M" at bounding box center [493, 27] width 11 height 6
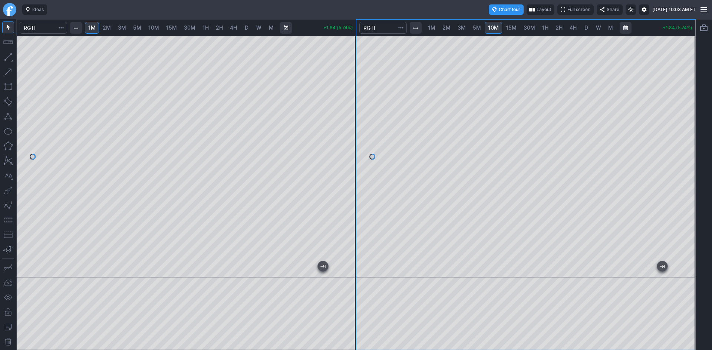
drag, startPoint x: 684, startPoint y: 93, endPoint x: 682, endPoint y: 87, distance: 6.6
click at [683, 86] on div at bounding box center [687, 154] width 16 height 223
click at [626, 261] on div at bounding box center [525, 157] width 339 height 242
click at [4, 219] on button "button" at bounding box center [8, 220] width 12 height 12
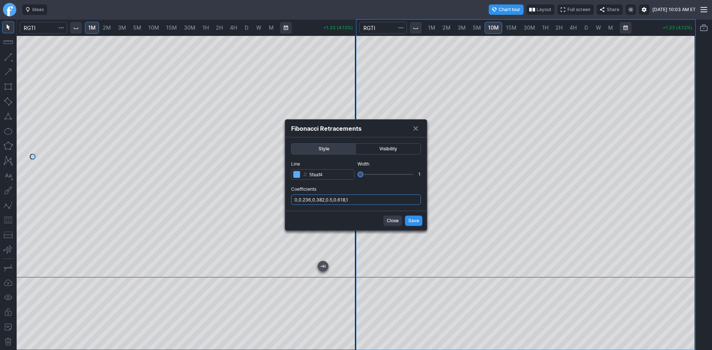
drag, startPoint x: 370, startPoint y: 198, endPoint x: 369, endPoint y: 203, distance: 5.6
click at [369, 198] on input "0,0.236,0.382,0.5,0.618,1" at bounding box center [356, 200] width 130 height 10
type input "0,0.236,0.382,0.5,0.618,1,.786"
click at [412, 220] on span "Save" at bounding box center [413, 220] width 11 height 7
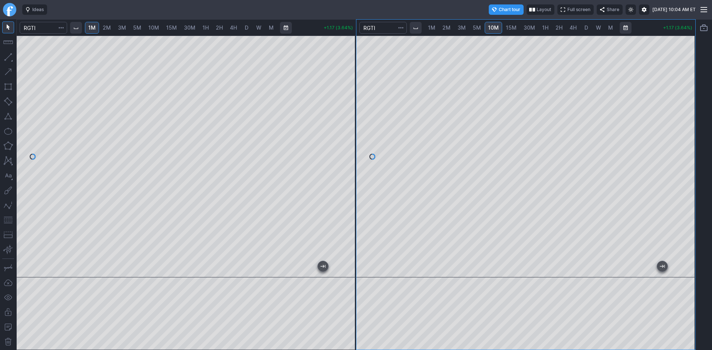
click at [678, 76] on div at bounding box center [525, 157] width 339 height 242
drag, startPoint x: 351, startPoint y: 125, endPoint x: 350, endPoint y: 140, distance: 15.6
click at [350, 140] on div at bounding box center [348, 154] width 16 height 223
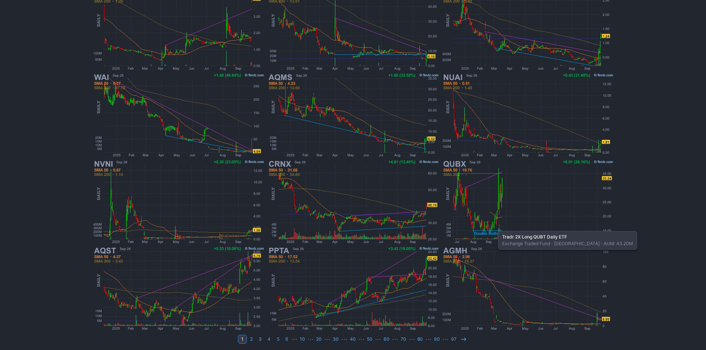
scroll to position [152, 0]
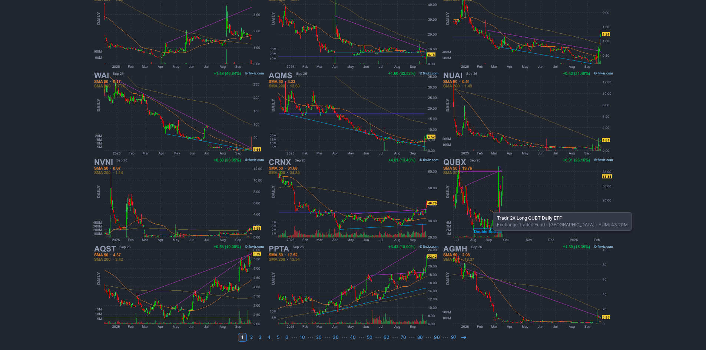
click at [489, 209] on img at bounding box center [527, 200] width 173 height 87
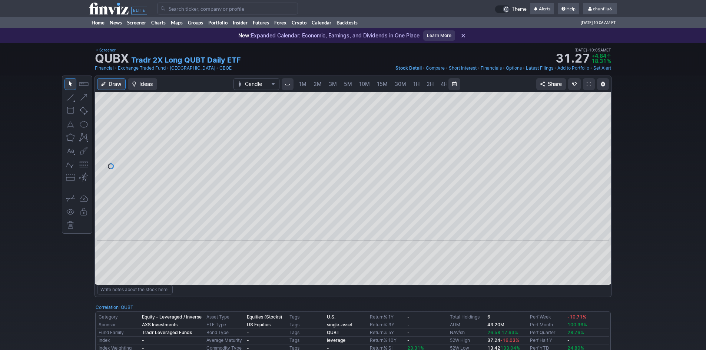
scroll to position [0, 40]
click at [175, 10] on input "Search" at bounding box center [227, 9] width 141 height 12
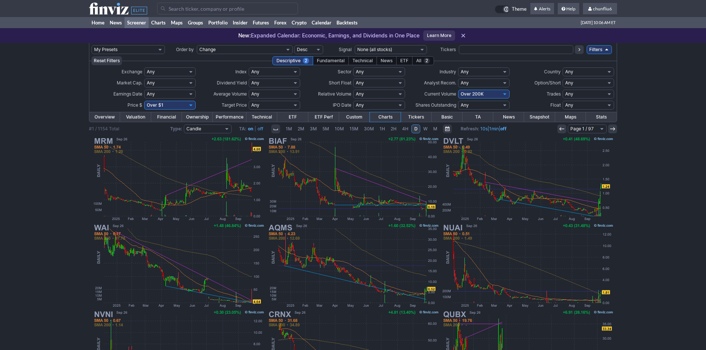
click at [186, 11] on input "Search" at bounding box center [227, 9] width 141 height 12
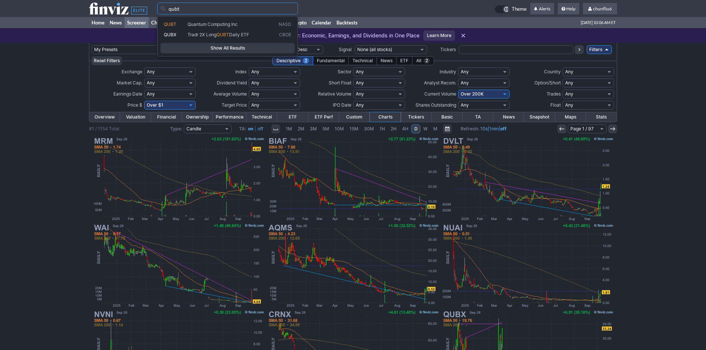
type input "qubt"
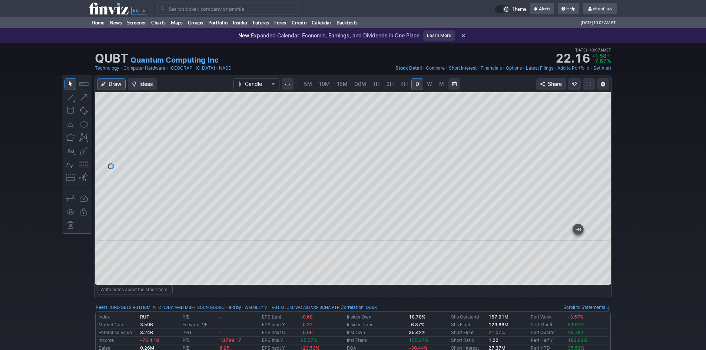
click at [589, 86] on span at bounding box center [589, 84] width 4 height 6
click at [184, 10] on input "Search" at bounding box center [227, 9] width 141 height 12
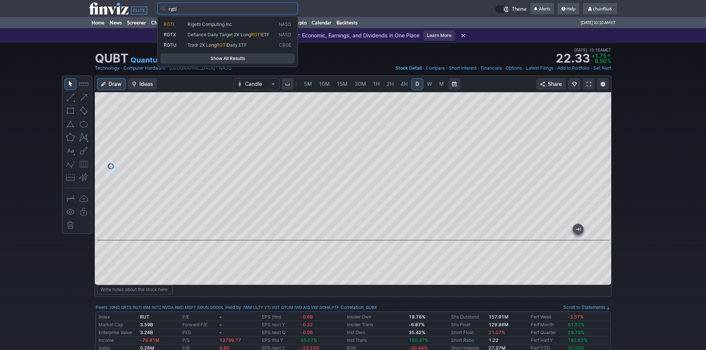
type input "rgti"
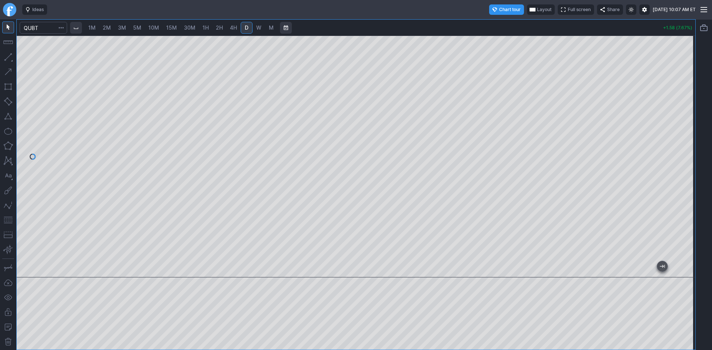
drag, startPoint x: 688, startPoint y: 109, endPoint x: 681, endPoint y: 132, distance: 23.7
click at [686, 131] on div at bounding box center [687, 154] width 16 height 223
click at [106, 29] on span "2M" at bounding box center [107, 27] width 8 height 6
click at [537, 10] on span "Layout" at bounding box center [544, 9] width 14 height 7
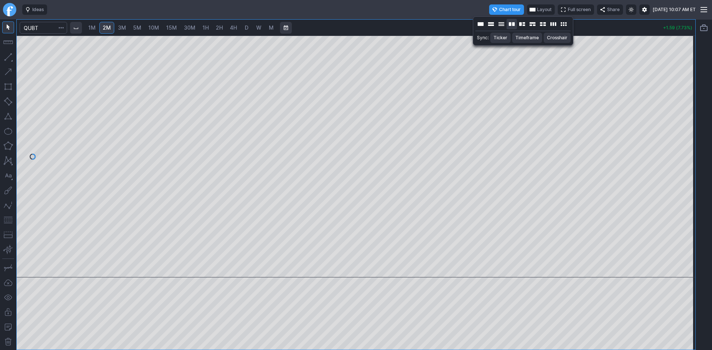
click at [511, 24] on button "Layout" at bounding box center [511, 24] width 10 height 10
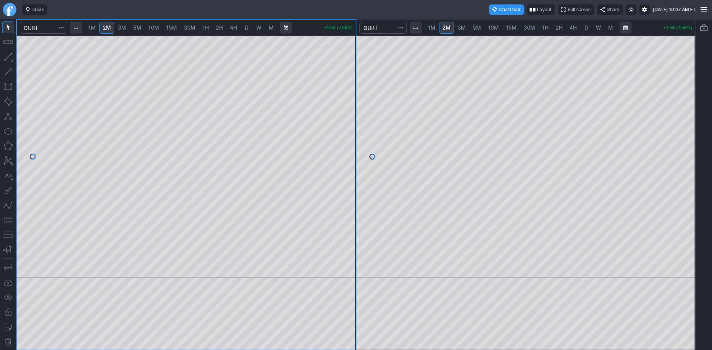
drag, startPoint x: 691, startPoint y: 107, endPoint x: 681, endPoint y: 170, distance: 64.1
click at [686, 165] on div at bounding box center [687, 154] width 16 height 223
drag, startPoint x: 351, startPoint y: 119, endPoint x: 347, endPoint y: 152, distance: 33.6
click at [347, 152] on div at bounding box center [348, 154] width 16 height 223
drag, startPoint x: 347, startPoint y: 150, endPoint x: 354, endPoint y: 110, distance: 41.1
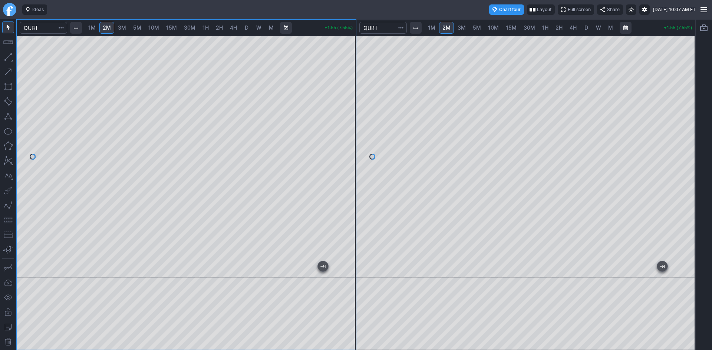
click at [354, 110] on div at bounding box center [348, 154] width 16 height 223
drag, startPoint x: 355, startPoint y: 131, endPoint x: 342, endPoint y: 166, distance: 36.9
click at [347, 165] on div at bounding box center [348, 154] width 16 height 223
drag, startPoint x: 352, startPoint y: 164, endPoint x: 346, endPoint y: 190, distance: 26.5
click at [346, 190] on div at bounding box center [348, 154] width 16 height 223
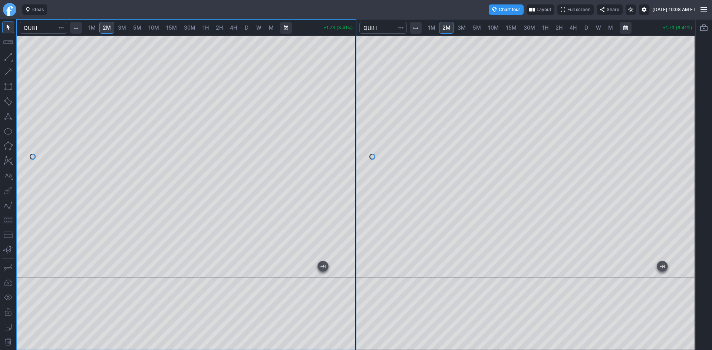
drag, startPoint x: 348, startPoint y: 158, endPoint x: 352, endPoint y: 123, distance: 35.1
click at [353, 114] on div at bounding box center [348, 154] width 16 height 223
click at [9, 221] on button "button" at bounding box center [8, 220] width 12 height 12
drag, startPoint x: 350, startPoint y: 83, endPoint x: 347, endPoint y: 117, distance: 33.9
click at [347, 117] on div at bounding box center [348, 154] width 16 height 223
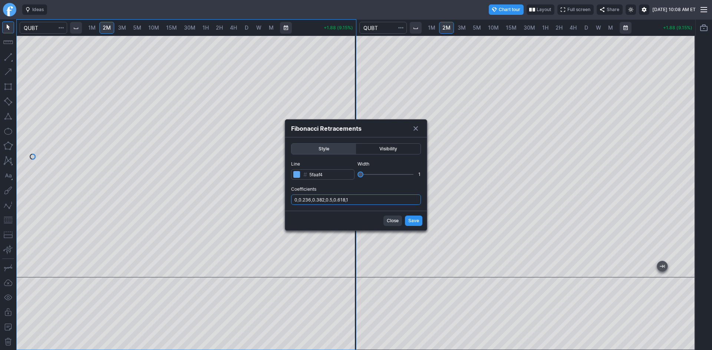
drag, startPoint x: 375, startPoint y: 200, endPoint x: 374, endPoint y: 205, distance: 4.8
click at [375, 201] on input "0,0.236,0.382,0.5,0.618,1" at bounding box center [356, 200] width 130 height 10
type input "0,0.236,0.382,0.5,0.618,1,.786"
click at [410, 222] on span "Save" at bounding box center [413, 220] width 11 height 7
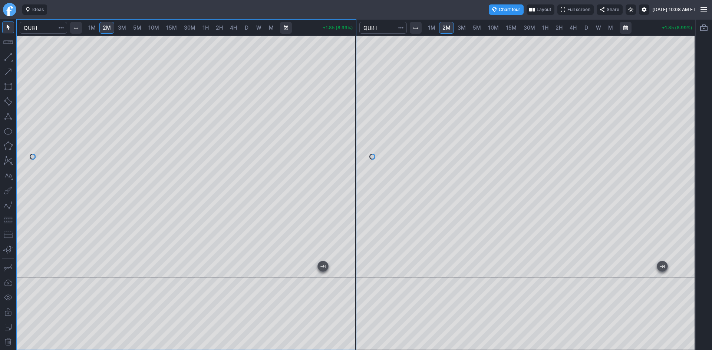
click at [527, 27] on span "30M" at bounding box center [528, 27] width 11 height 6
click at [676, 124] on div at bounding box center [525, 157] width 339 height 242
click at [678, 136] on div at bounding box center [525, 157] width 339 height 242
click at [7, 222] on button "button" at bounding box center [8, 220] width 12 height 12
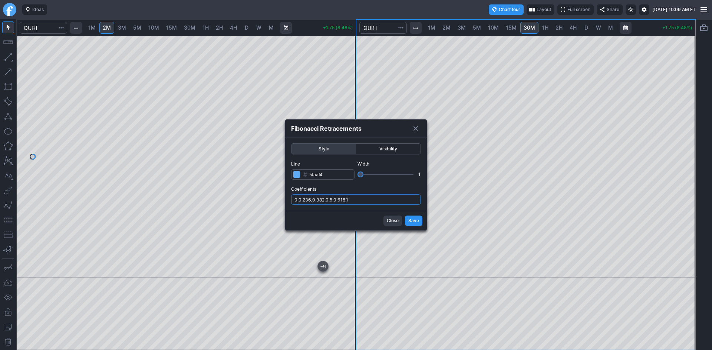
click at [401, 201] on input "0,0.236,0.382,0.5,0.618,1" at bounding box center [356, 200] width 130 height 10
type input "0,0.236,0.382,0.5,0.618,1,.786"
click at [410, 221] on span "Save" at bounding box center [413, 220] width 11 height 7
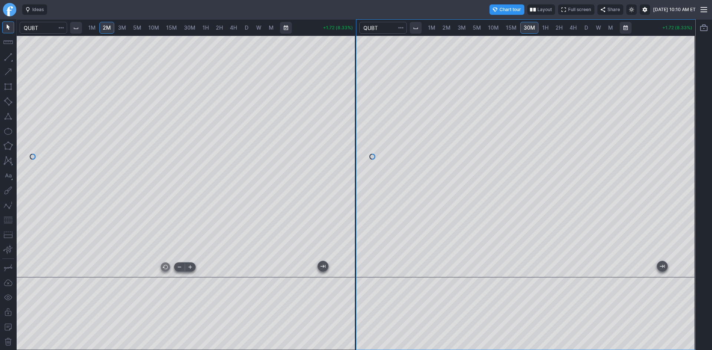
drag, startPoint x: 240, startPoint y: 270, endPoint x: 220, endPoint y: 271, distance: 19.7
click at [220, 271] on div at bounding box center [184, 270] width 311 height 7
click at [685, 122] on div at bounding box center [525, 157] width 339 height 242
click at [688, 135] on div at bounding box center [687, 154] width 16 height 223
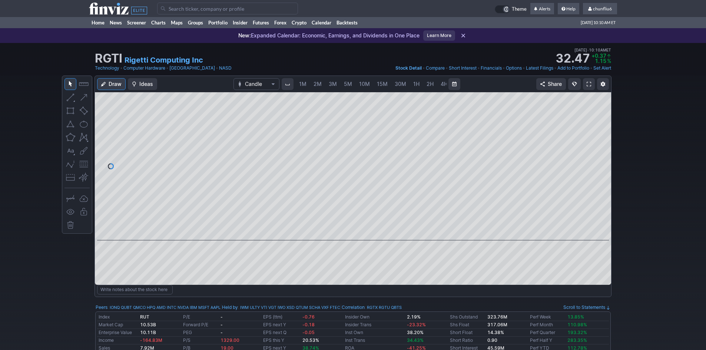
scroll to position [0, 40]
click at [588, 82] on span at bounding box center [589, 84] width 4 height 6
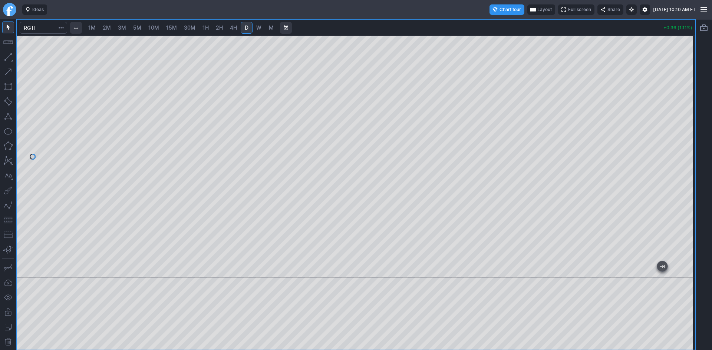
click at [675, 155] on div "1M 2M 3M 5M 10M 15M 30M 1H 2H 4H D W M +0.36 (1.11%)" at bounding box center [356, 184] width 712 height 331
drag, startPoint x: 683, startPoint y: 101, endPoint x: 681, endPoint y: 155, distance: 54.5
click at [681, 155] on div at bounding box center [687, 154] width 16 height 223
click at [106, 27] on span "2M" at bounding box center [107, 27] width 8 height 6
drag, startPoint x: 689, startPoint y: 87, endPoint x: 686, endPoint y: 125, distance: 37.9
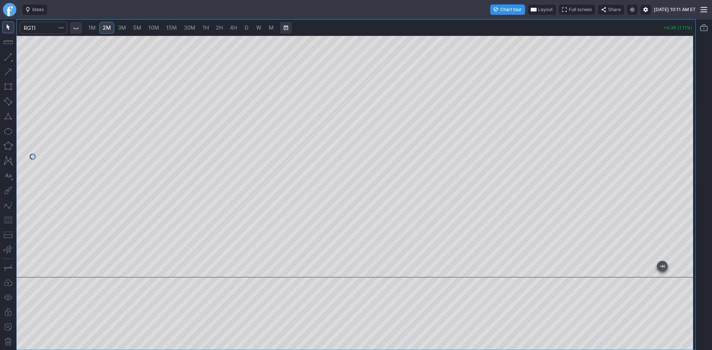
click at [686, 125] on div at bounding box center [687, 154] width 16 height 223
drag, startPoint x: 689, startPoint y: 114, endPoint x: 689, endPoint y: 155, distance: 40.8
click at [689, 155] on div at bounding box center [687, 154] width 16 height 223
click at [7, 219] on button "button" at bounding box center [8, 220] width 12 height 12
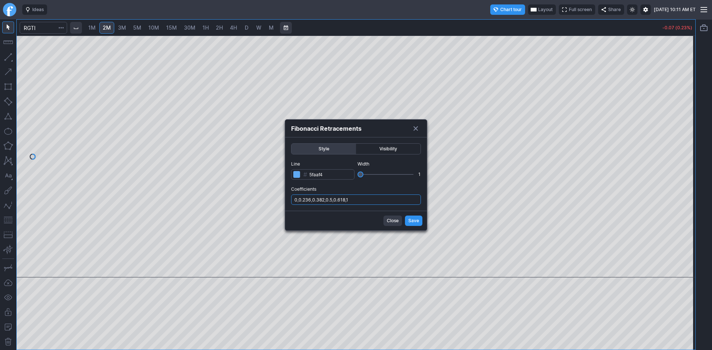
click at [373, 201] on input "0,0.236,0.382,0.5,0.618,1" at bounding box center [356, 200] width 130 height 10
type input "0,0.236,0.382,0.5,0.618,1,.786"
click at [406, 221] on button "Save" at bounding box center [413, 221] width 17 height 10
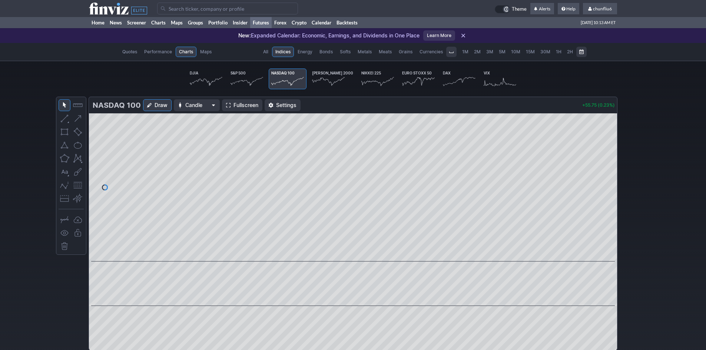
scroll to position [0, 46]
click at [100, 21] on link "Home" at bounding box center [98, 22] width 18 height 11
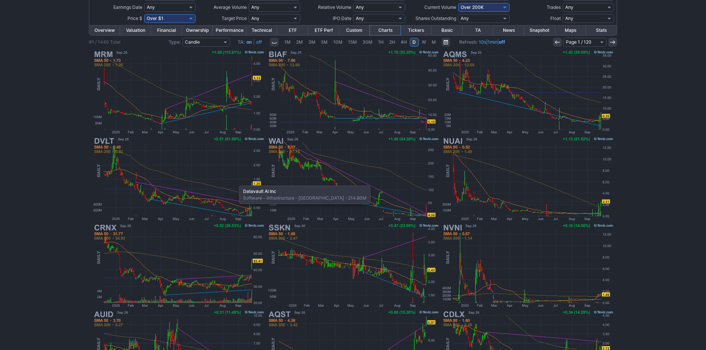
scroll to position [74, 0]
